Goal: Task Accomplishment & Management: Use online tool/utility

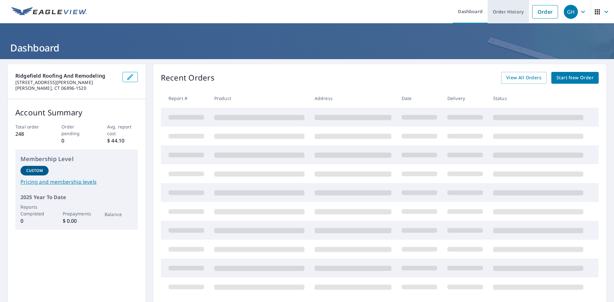
click at [498, 12] on link "Order History" at bounding box center [508, 11] width 41 height 23
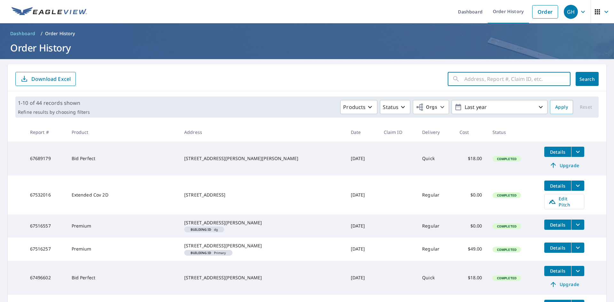
click at [464, 78] on input "text" at bounding box center [517, 79] width 106 height 18
type input "[STREET_ADDRESS]"
click at [581, 77] on span "Search" at bounding box center [587, 79] width 13 height 6
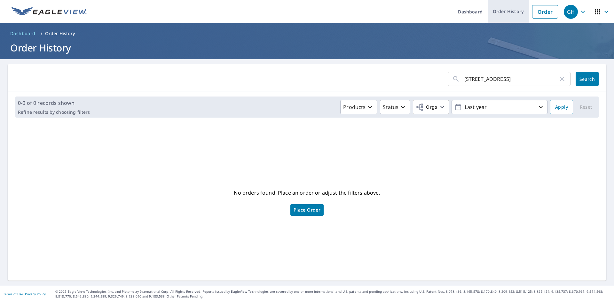
click at [502, 11] on link "Order History" at bounding box center [508, 11] width 41 height 23
click at [503, 11] on link "Order History" at bounding box center [508, 11] width 41 height 23
click at [566, 9] on div "GH" at bounding box center [571, 12] width 14 height 14
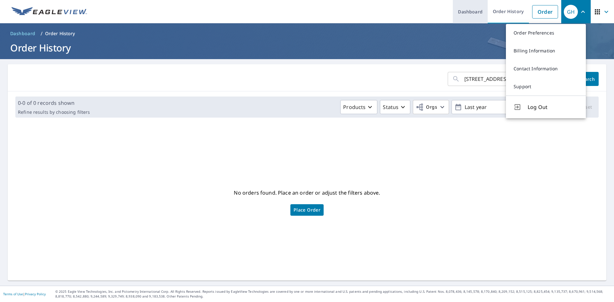
click at [471, 11] on link "Dashboard" at bounding box center [470, 11] width 35 height 23
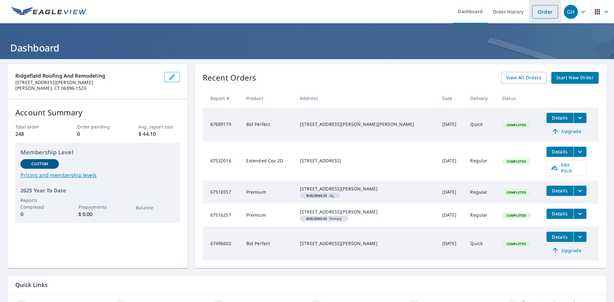
click at [540, 12] on link "Order" at bounding box center [545, 11] width 26 height 13
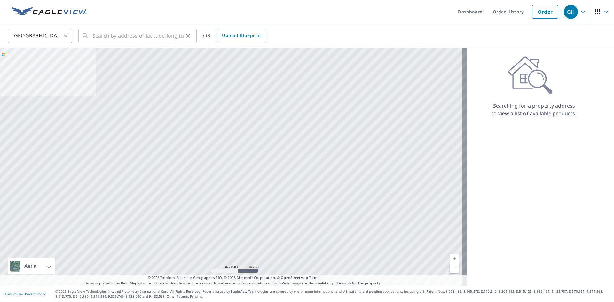
click at [88, 38] on icon at bounding box center [85, 35] width 5 height 5
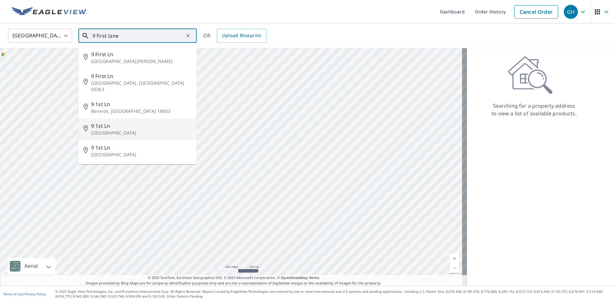
click at [101, 130] on p "[GEOGRAPHIC_DATA]" at bounding box center [141, 133] width 100 height 6
type input "[STREET_ADDRESS]"
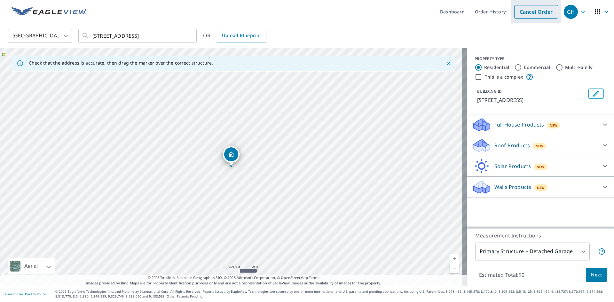
click at [533, 11] on link "Cancel Order" at bounding box center [536, 11] width 44 height 13
